Goal: Navigation & Orientation: Find specific page/section

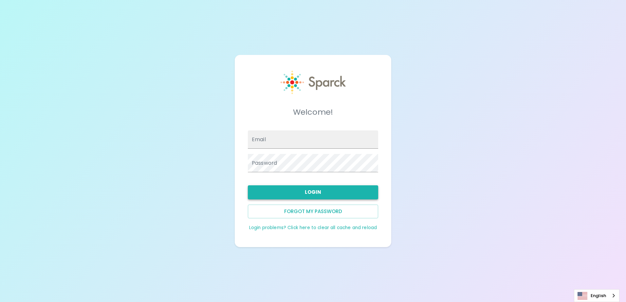
type input "[EMAIL_ADDRESS][DOMAIN_NAME]"
click at [316, 199] on button "Login" at bounding box center [313, 193] width 130 height 14
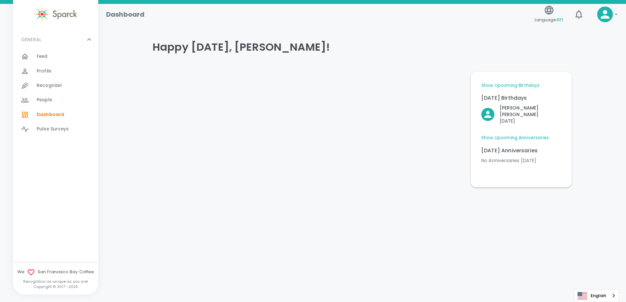
click at [41, 55] on span "Feed" at bounding box center [42, 56] width 11 height 7
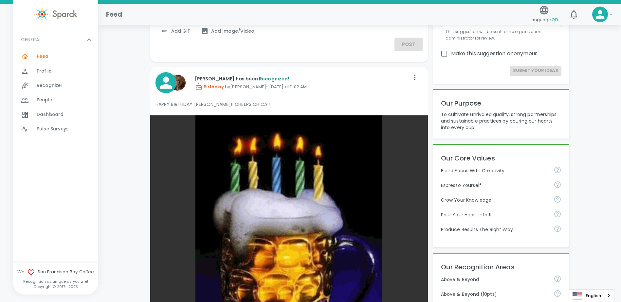
scroll to position [65, 0]
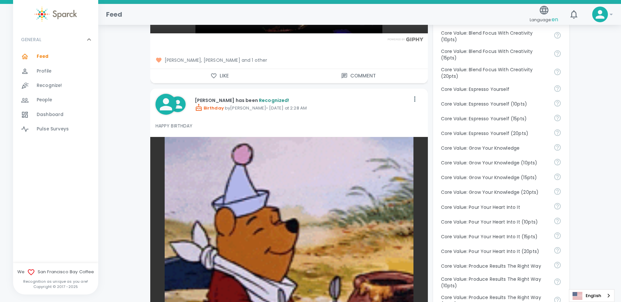
scroll to position [393, 0]
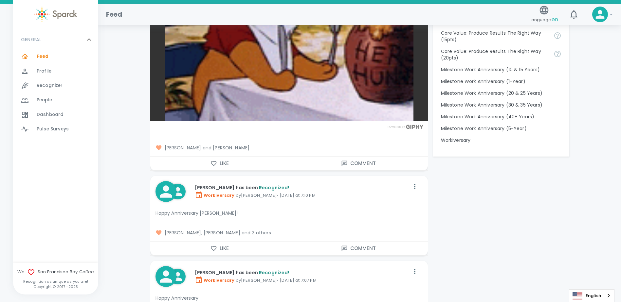
scroll to position [785, 0]
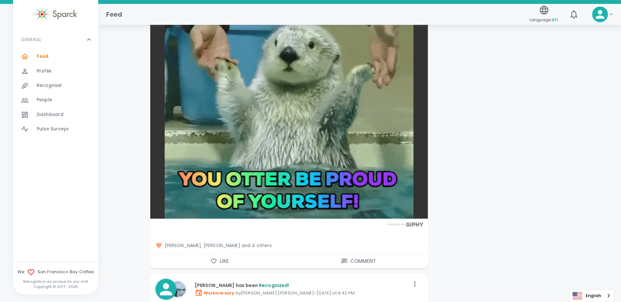
scroll to position [1178, 0]
